Goal: Task Accomplishment & Management: Manage account settings

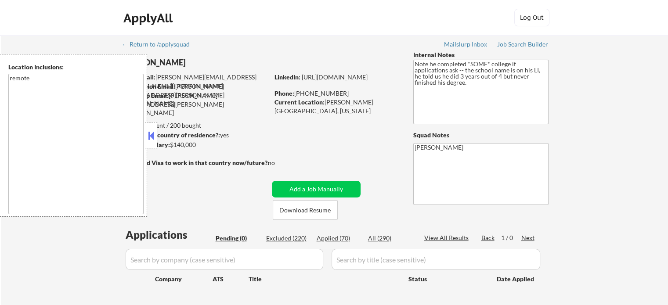
click at [523, 38] on div "← Return to /applysquad Mailslurp Inbox Job Search Builder Joshua Gourgues User…" at bounding box center [334, 178] width 438 height 286
click at [523, 42] on div "Job Search Builder" at bounding box center [522, 44] width 51 height 6
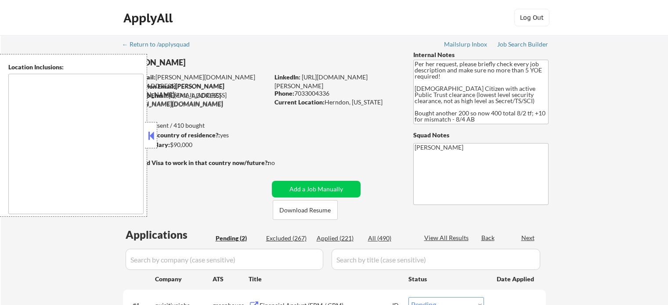
select select ""pending""
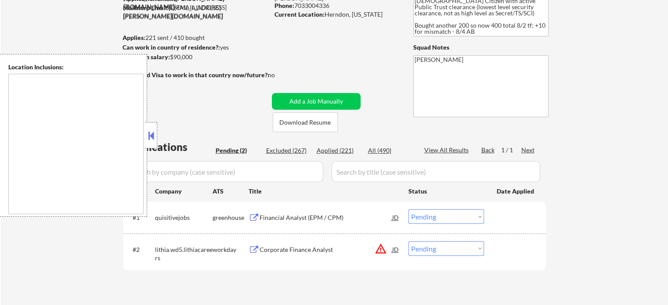
scroll to position [176, 0]
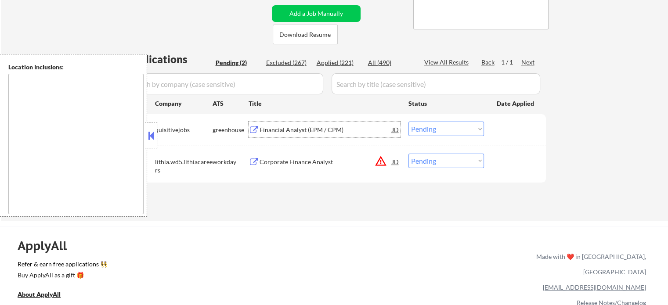
click at [276, 131] on div "Financial Analyst (EPM / CPM)" at bounding box center [325, 130] width 133 height 9
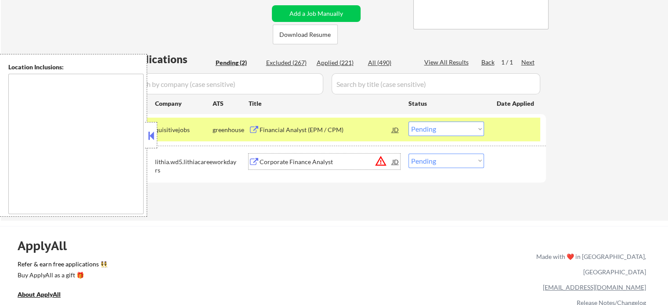
click at [269, 159] on div "Corporate Finance Analyst" at bounding box center [325, 162] width 133 height 9
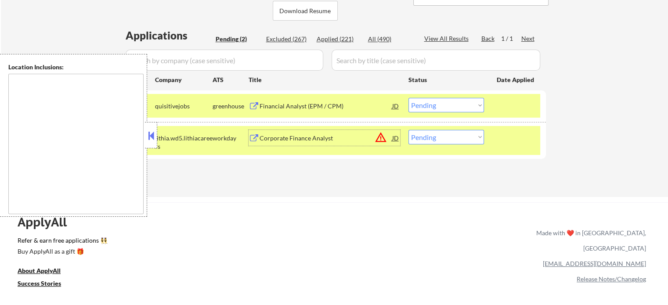
scroll to position [220, 0]
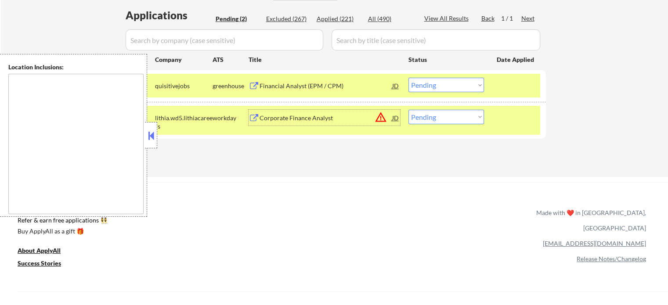
click at [446, 87] on select "Choose an option... Pending Applied Excluded (Questions) Excluded (Expired) Exc…" at bounding box center [446, 85] width 76 height 14
click at [408, 78] on select "Choose an option... Pending Applied Excluded (Questions) Excluded (Expired) Exc…" at bounding box center [446, 85] width 76 height 14
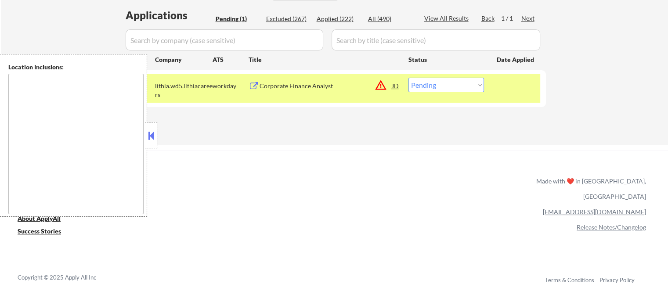
click at [458, 85] on select "Choose an option... Pending Applied Excluded (Questions) Excluded (Expired) Exc…" at bounding box center [446, 85] width 76 height 14
select select ""applied""
click at [408, 78] on select "Choose an option... Pending Applied Excluded (Questions) Excluded (Expired) Exc…" at bounding box center [446, 85] width 76 height 14
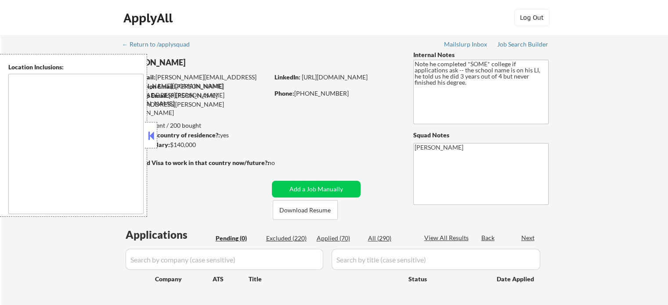
type textarea "remote"
